Goal: Task Accomplishment & Management: Manage account settings

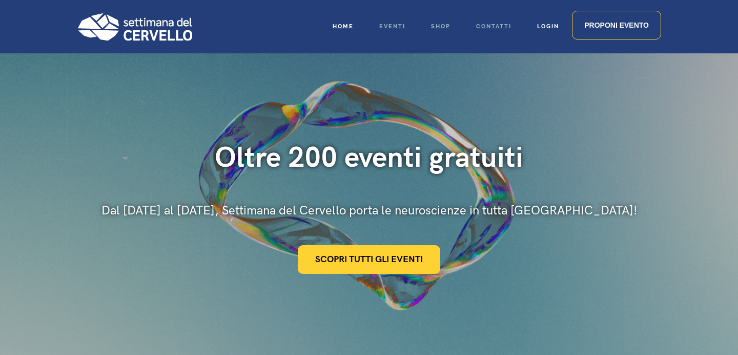
click at [544, 27] on span "Login" at bounding box center [548, 26] width 22 height 7
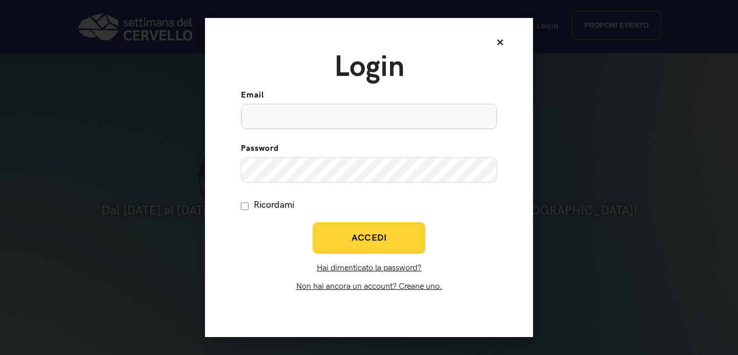
type input "[EMAIL_ADDRESS][DOMAIN_NAME]"
click at [377, 237] on span "Accedi" at bounding box center [369, 238] width 35 height 12
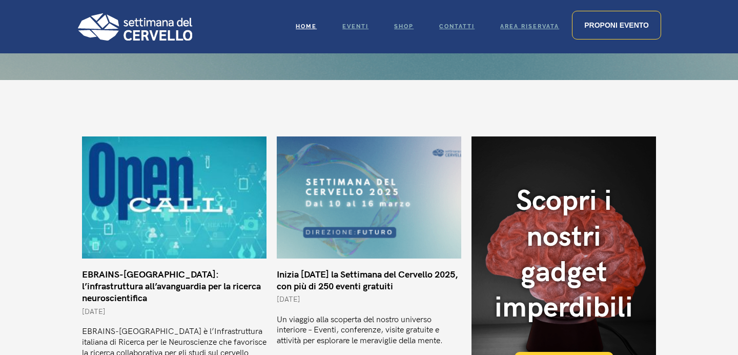
scroll to position [290, 0]
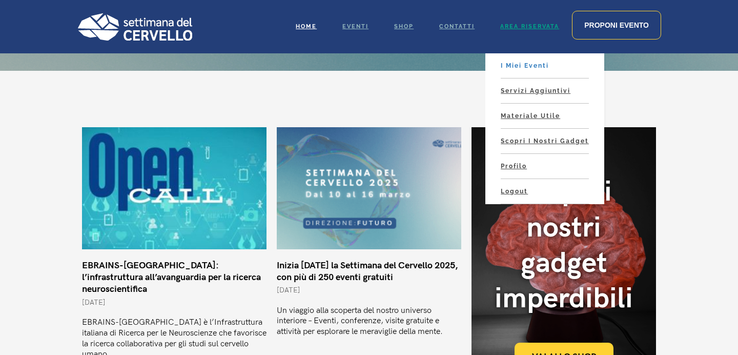
click at [517, 67] on span "I miei eventi" at bounding box center [525, 65] width 48 height 7
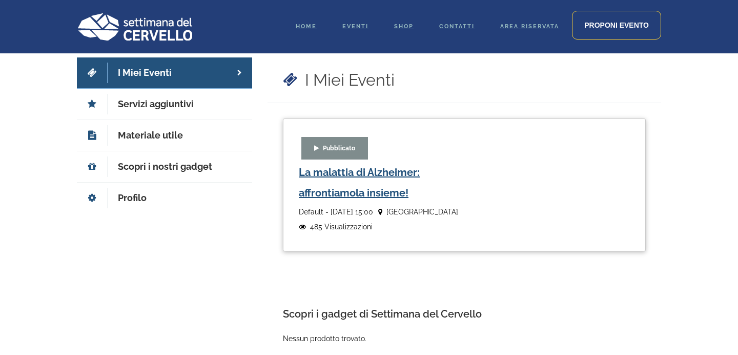
scroll to position [104, 0]
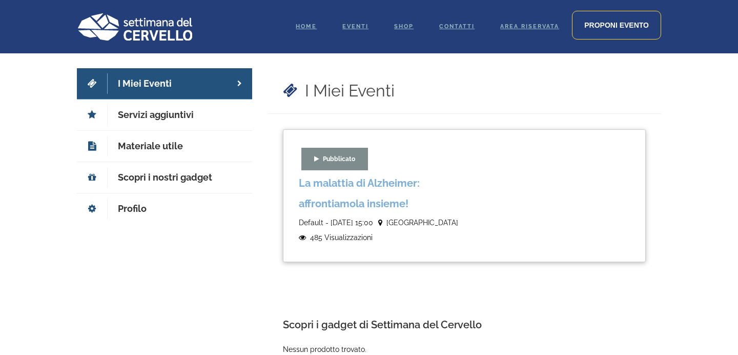
click at [397, 207] on link "La malattia di Alzheimer: affrontiamola insieme!" at bounding box center [359, 193] width 121 height 33
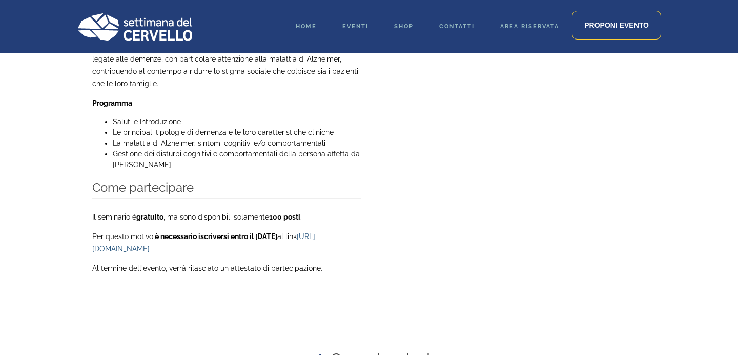
scroll to position [666, 0]
